Goal: Information Seeking & Learning: Learn about a topic

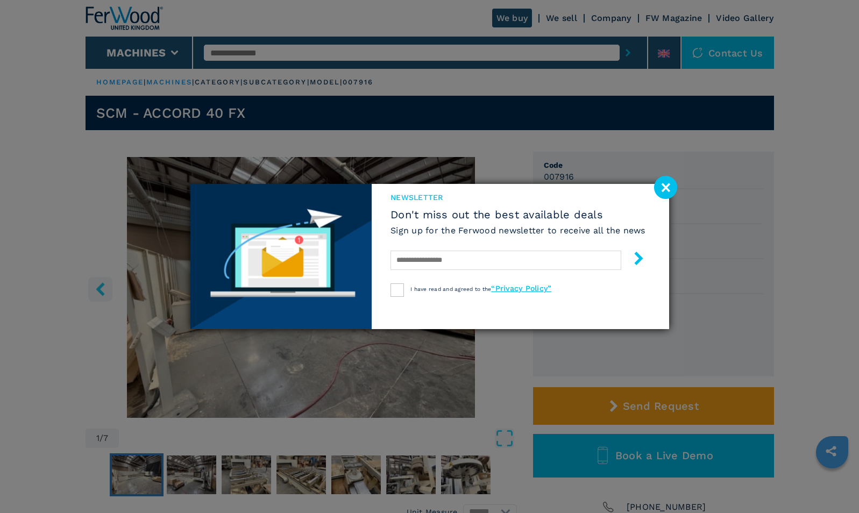
click at [668, 187] on image at bounding box center [665, 187] width 23 height 23
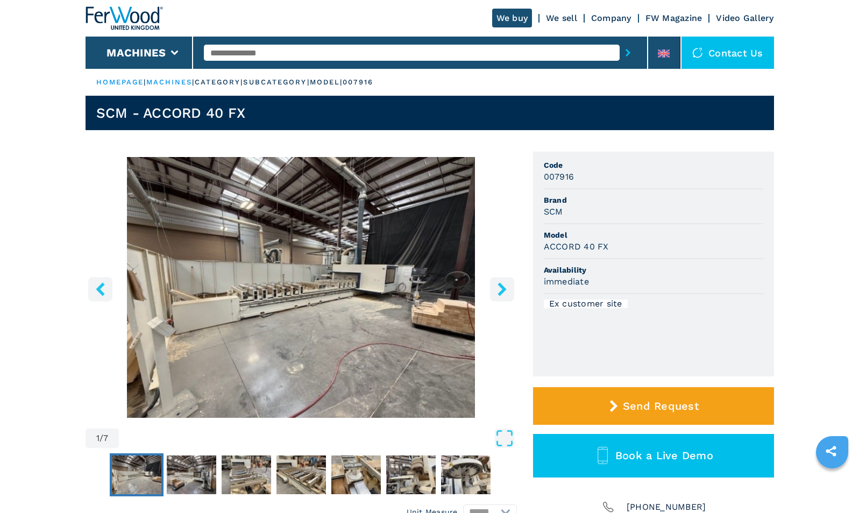
click at [301, 54] on input "text" at bounding box center [412, 53] width 416 height 16
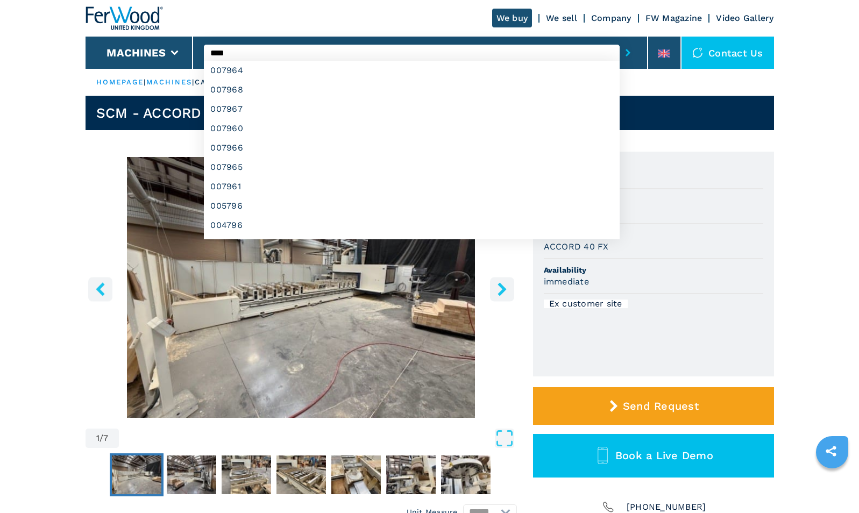
type input "****"
click at [620, 40] on button "submit-button" at bounding box center [628, 52] width 17 height 25
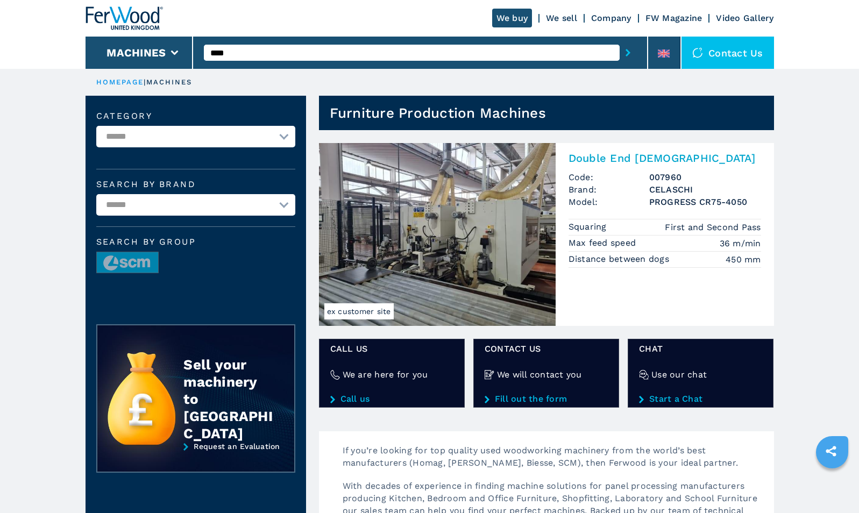
click at [474, 260] on img at bounding box center [437, 234] width 237 height 183
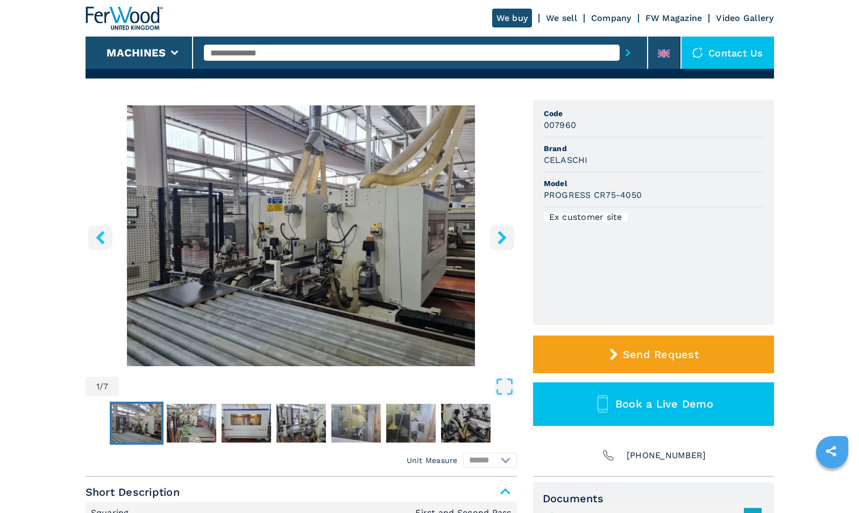
scroll to position [157, 0]
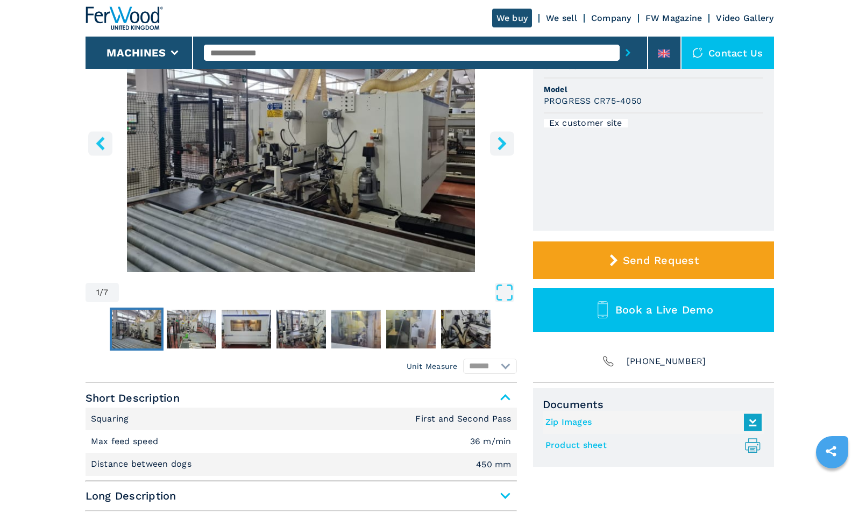
click at [136, 339] on img "Go to Slide 1" at bounding box center [136, 329] width 49 height 39
click at [191, 327] on img "Go to Slide 2" at bounding box center [191, 329] width 49 height 39
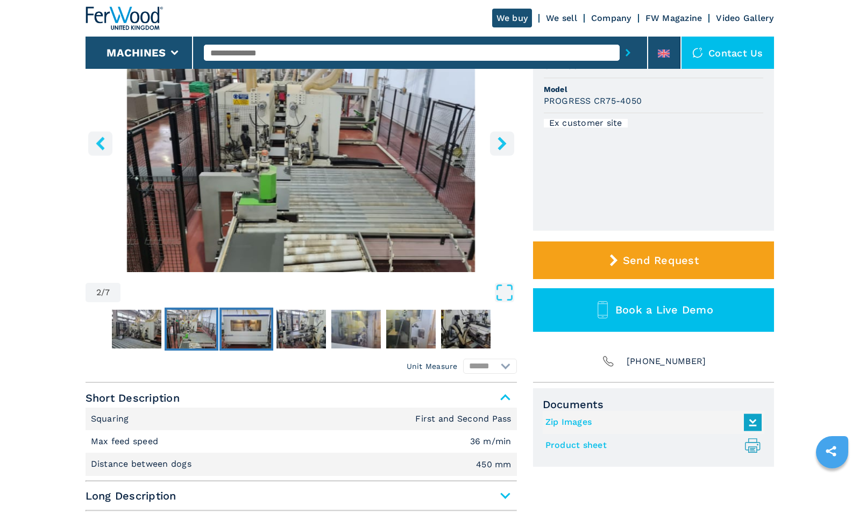
click at [248, 330] on img "Go to Slide 3" at bounding box center [246, 329] width 49 height 39
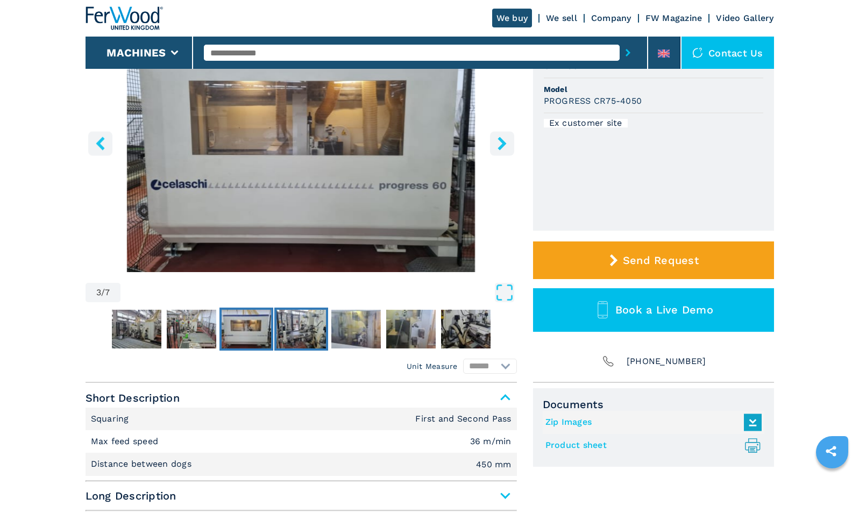
click at [304, 321] on img "Go to Slide 4" at bounding box center [300, 329] width 49 height 39
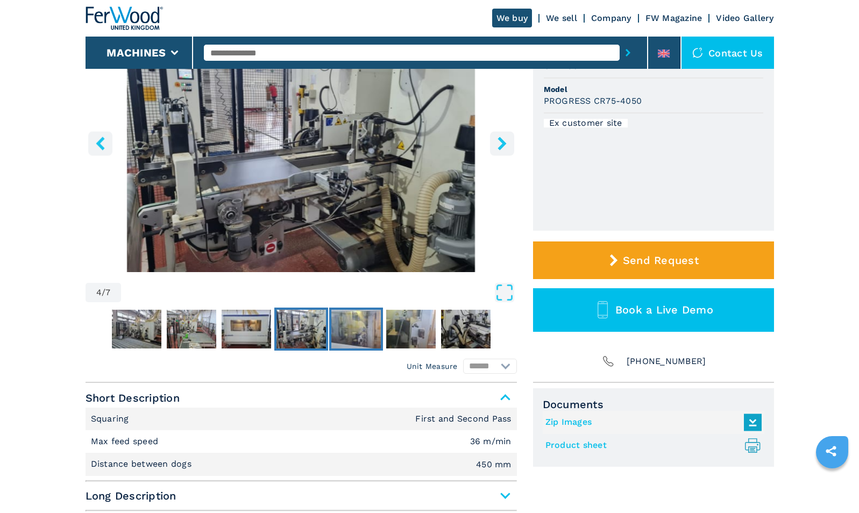
click at [353, 323] on img "Go to Slide 5" at bounding box center [355, 329] width 49 height 39
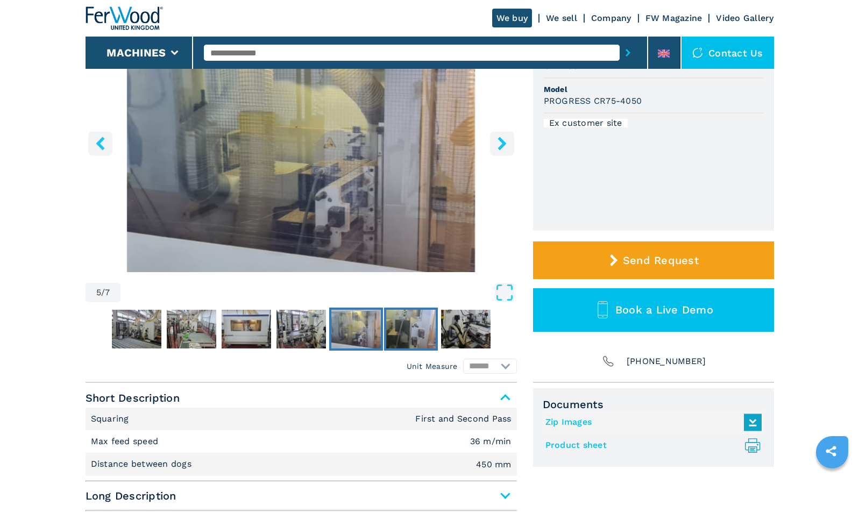
click at [409, 332] on img "Go to Slide 6" at bounding box center [410, 329] width 49 height 39
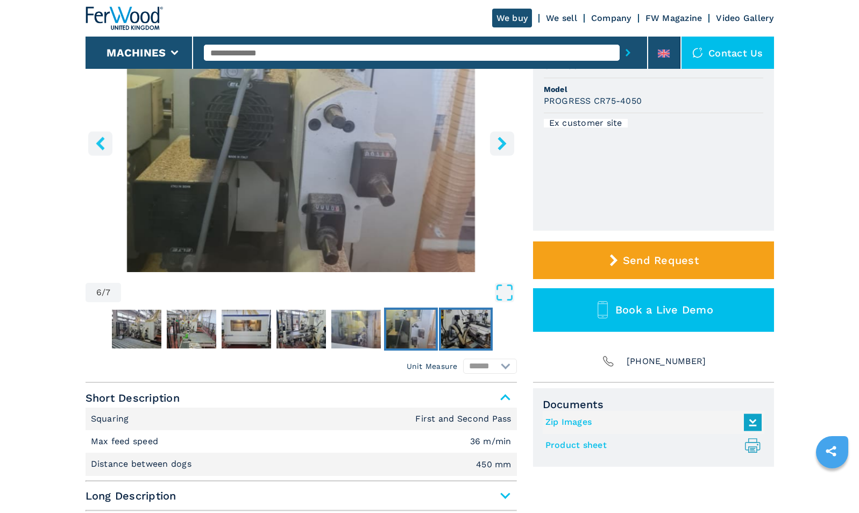
click at [479, 321] on img "Go to Slide 7" at bounding box center [465, 329] width 49 height 39
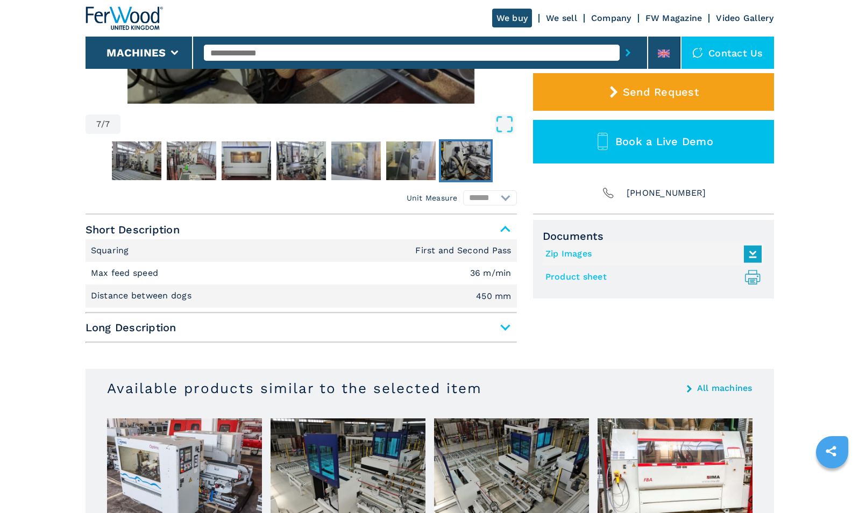
scroll to position [324, 0]
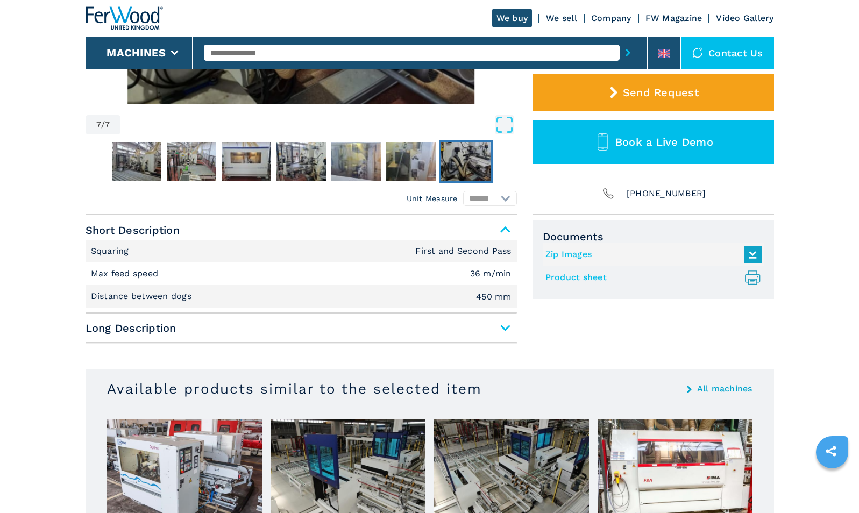
click at [113, 330] on span "Long Description" at bounding box center [301, 327] width 431 height 19
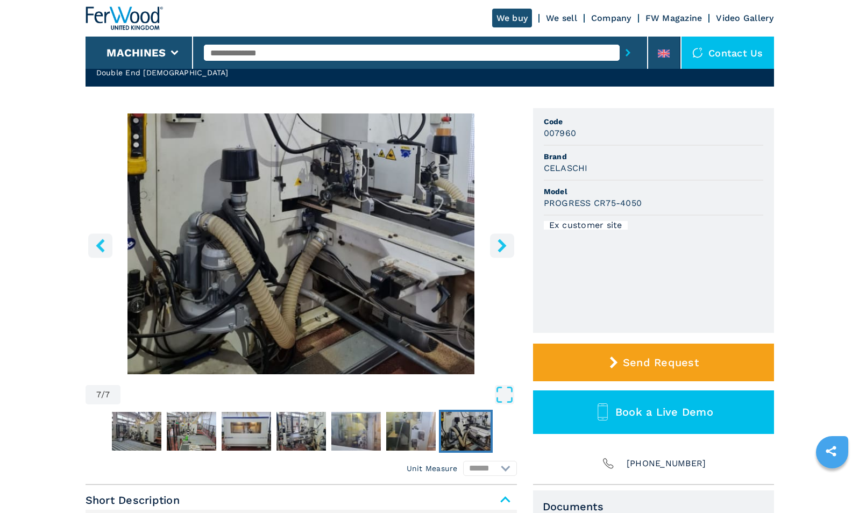
scroll to position [53, 0]
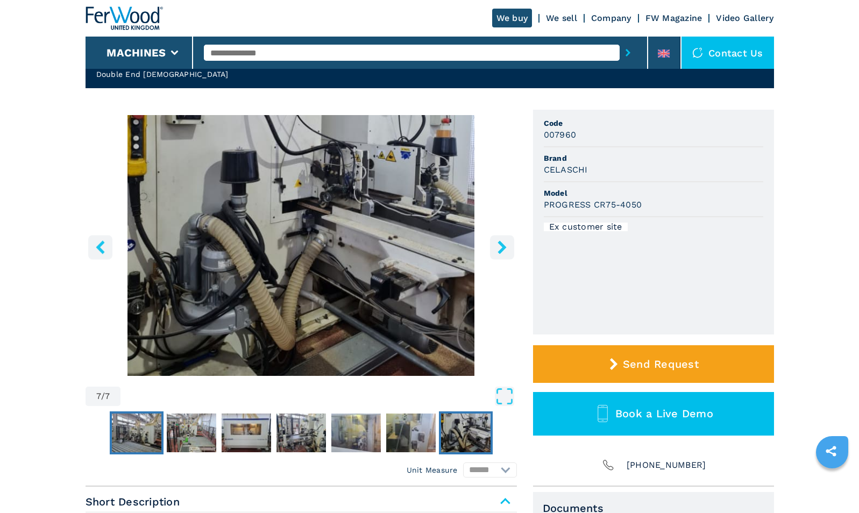
click at [148, 436] on img "Go to Slide 1" at bounding box center [136, 433] width 49 height 39
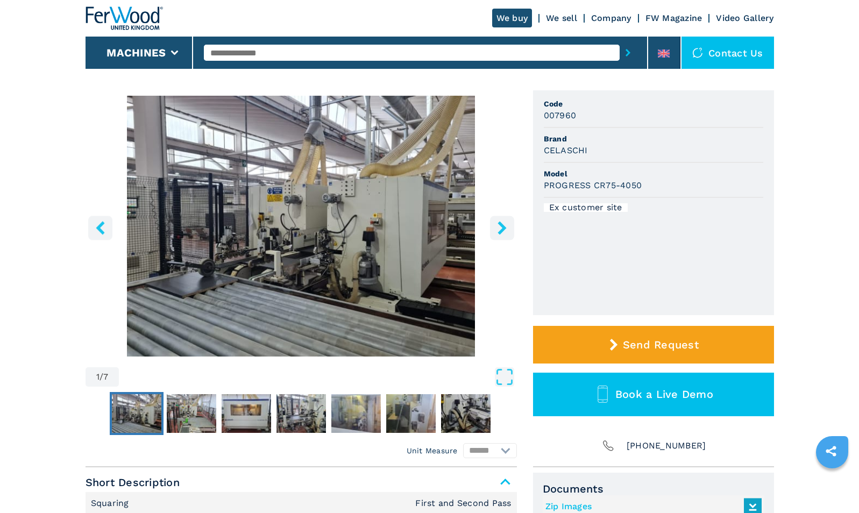
scroll to position [29, 0]
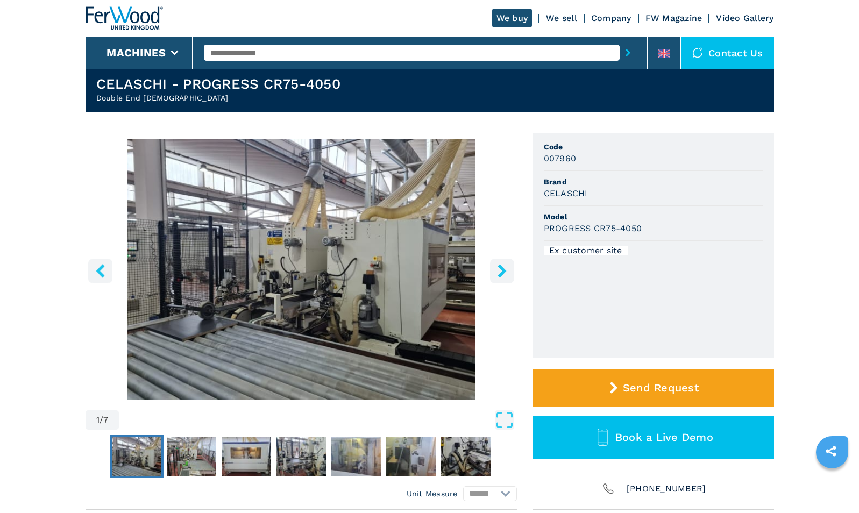
click at [110, 271] on button "left-button" at bounding box center [100, 271] width 24 height 24
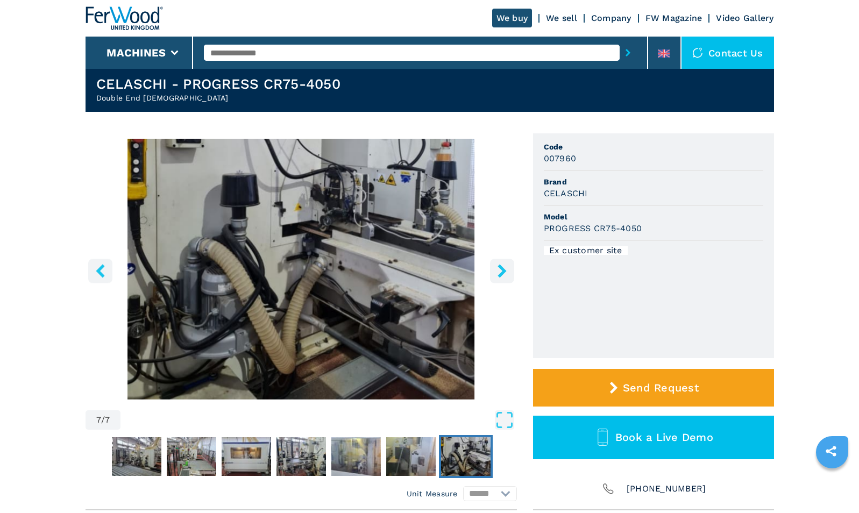
click at [100, 274] on icon "left-button" at bounding box center [100, 270] width 9 height 13
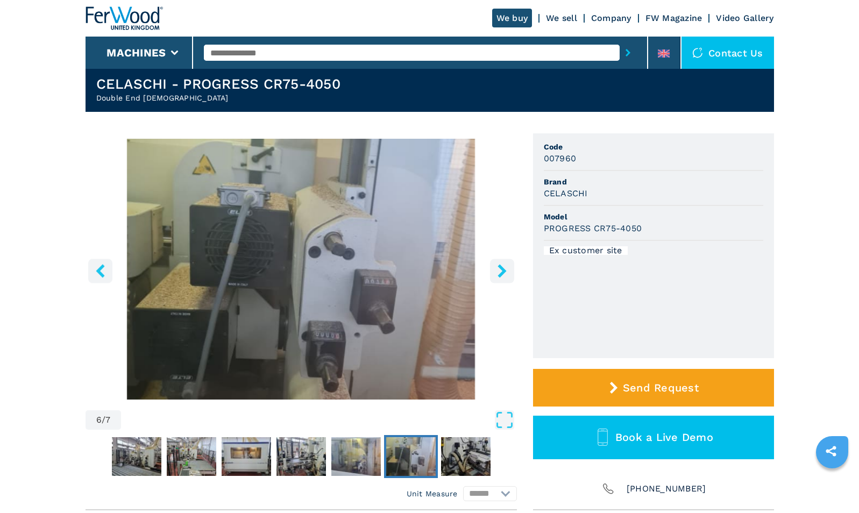
click at [100, 275] on icon "left-button" at bounding box center [100, 270] width 13 height 13
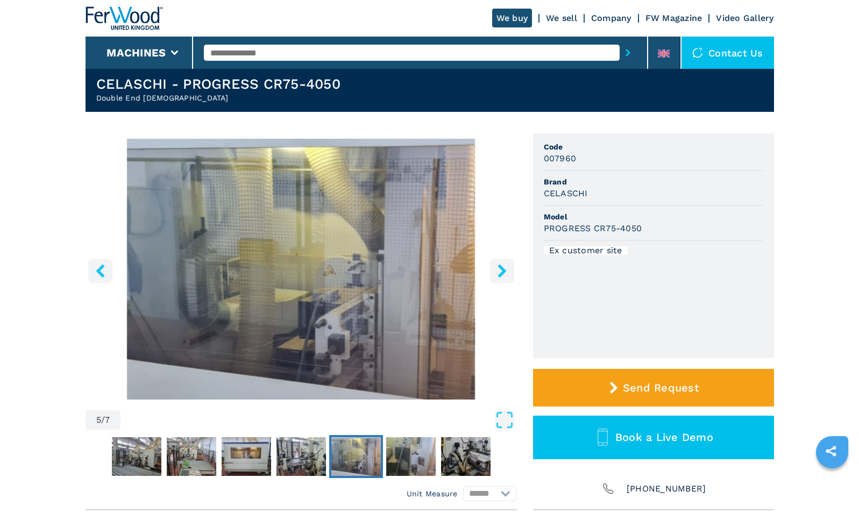
click at [108, 277] on button "left-button" at bounding box center [100, 271] width 24 height 24
